Goal: Task Accomplishment & Management: Manage account settings

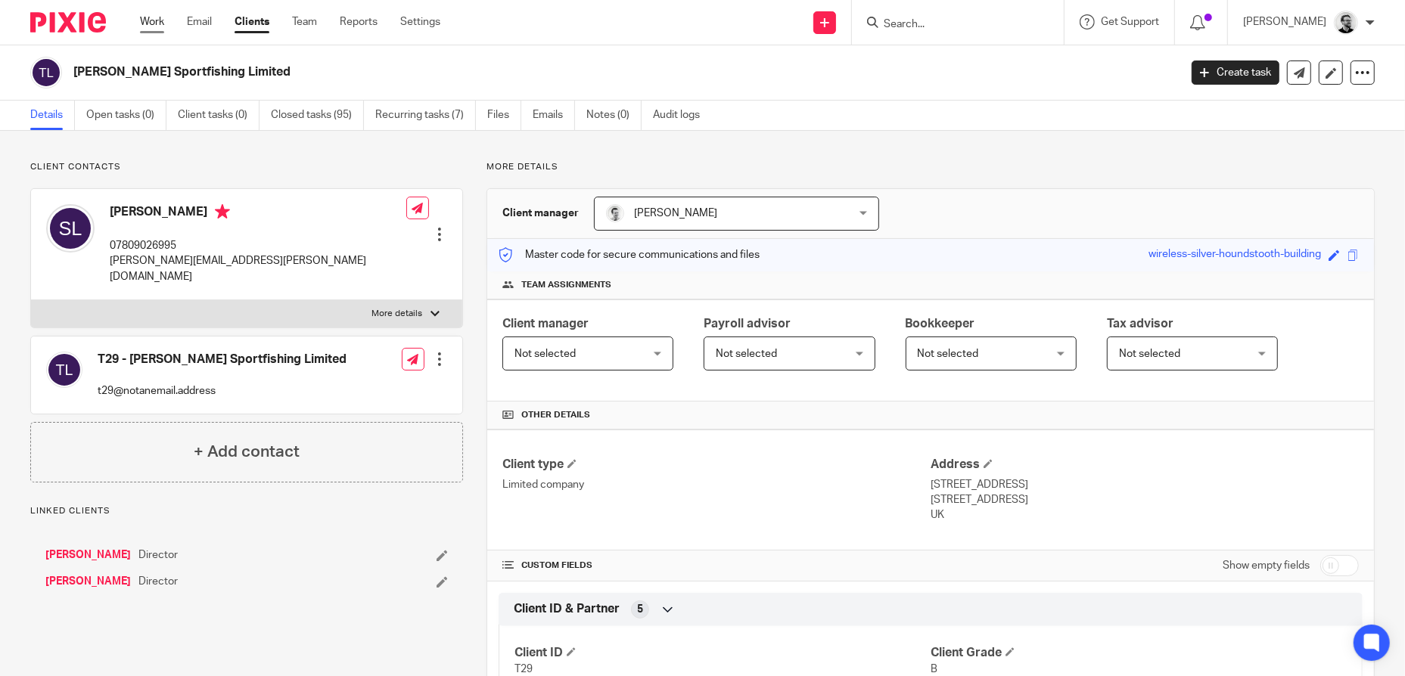
click at [154, 23] on link "Work" at bounding box center [152, 21] width 24 height 15
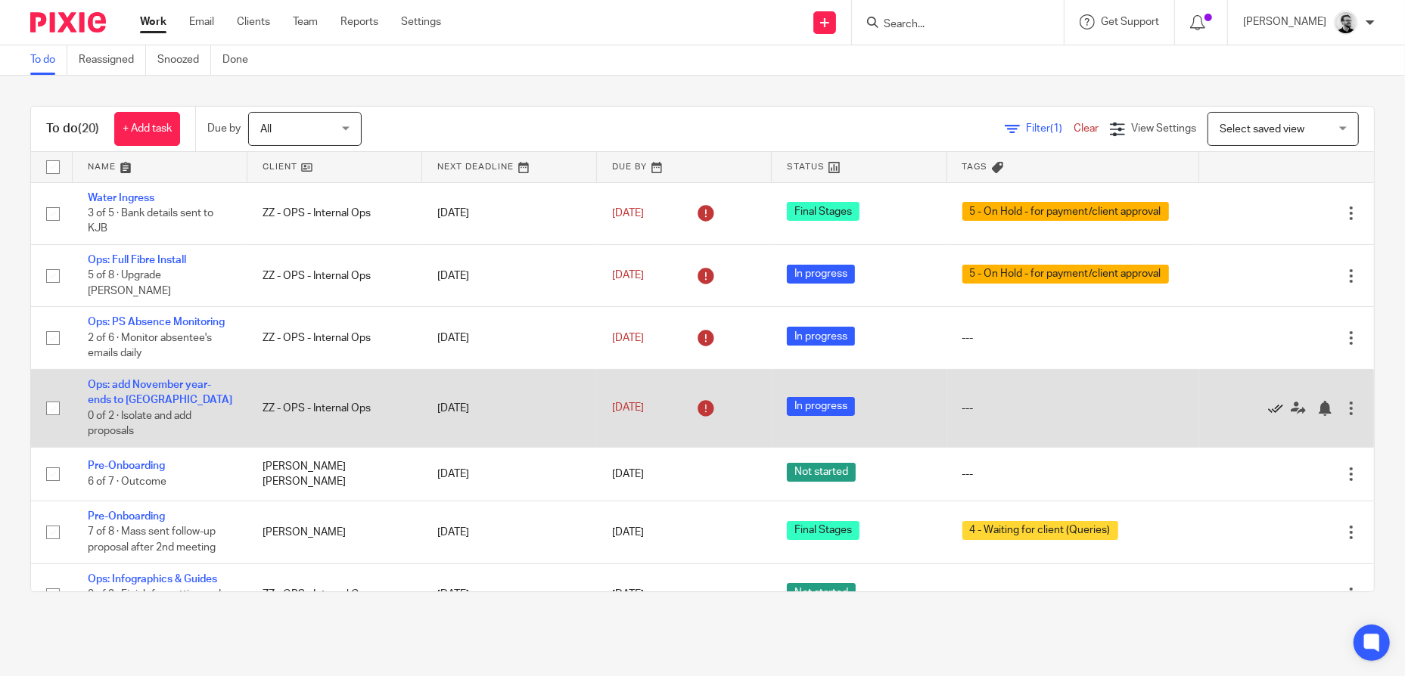
click at [1268, 416] on icon at bounding box center [1275, 408] width 15 height 15
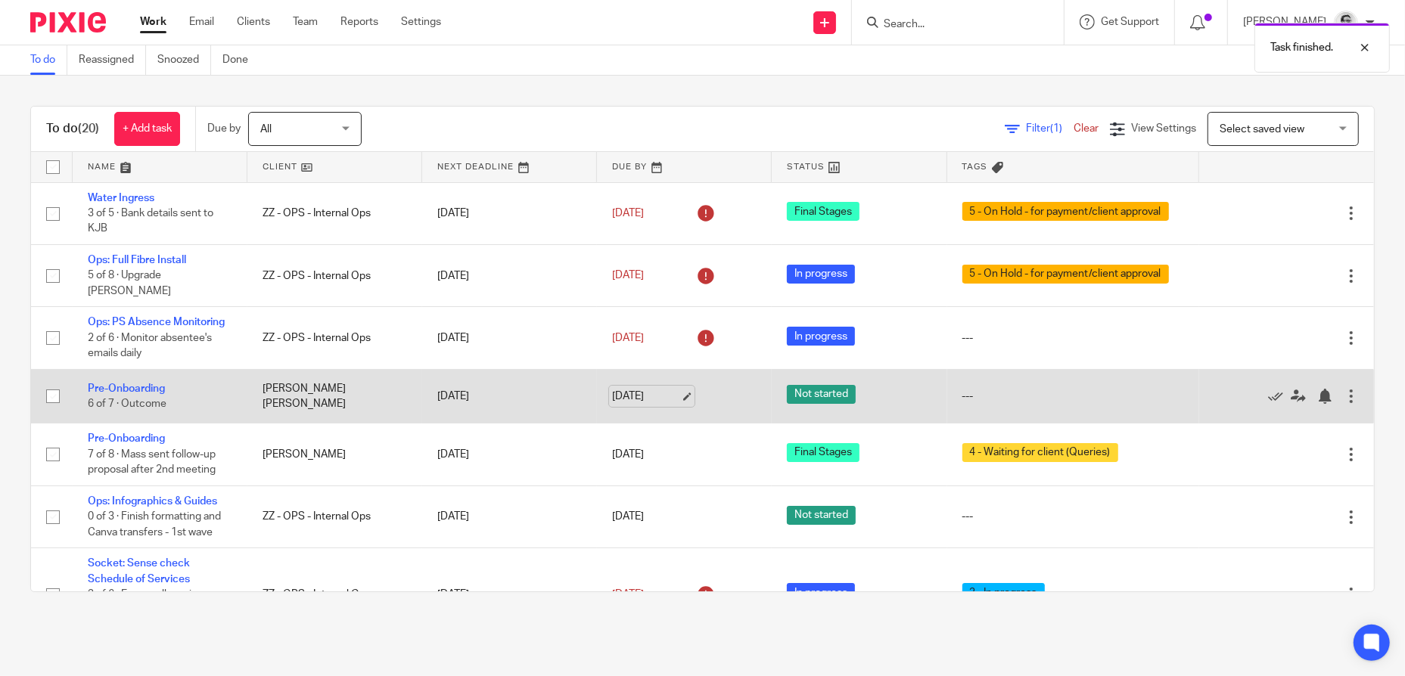
click at [654, 405] on link "26 Sep 2025" at bounding box center [646, 397] width 68 height 16
